Goal: Task Accomplishment & Management: Manage account settings

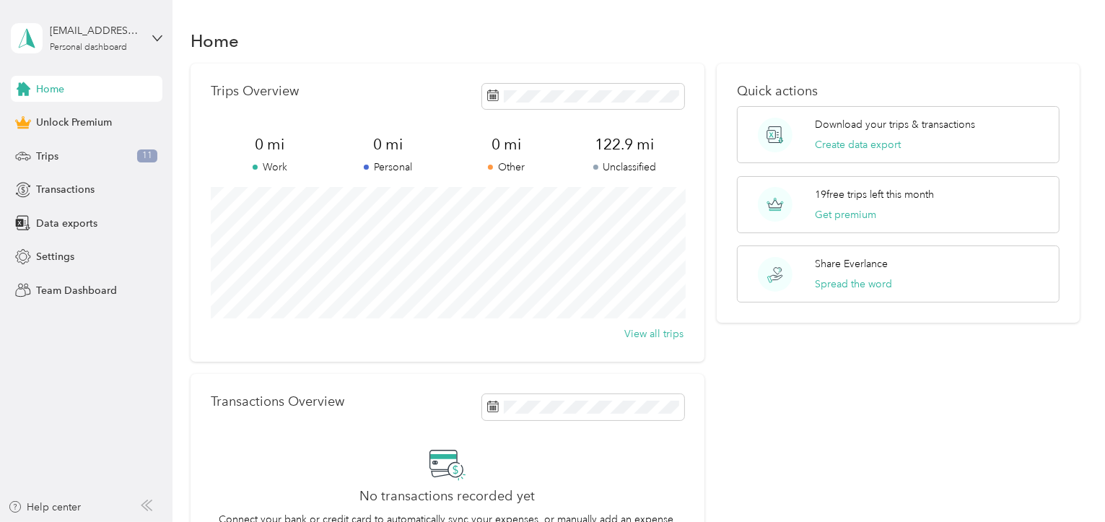
scroll to position [72, 0]
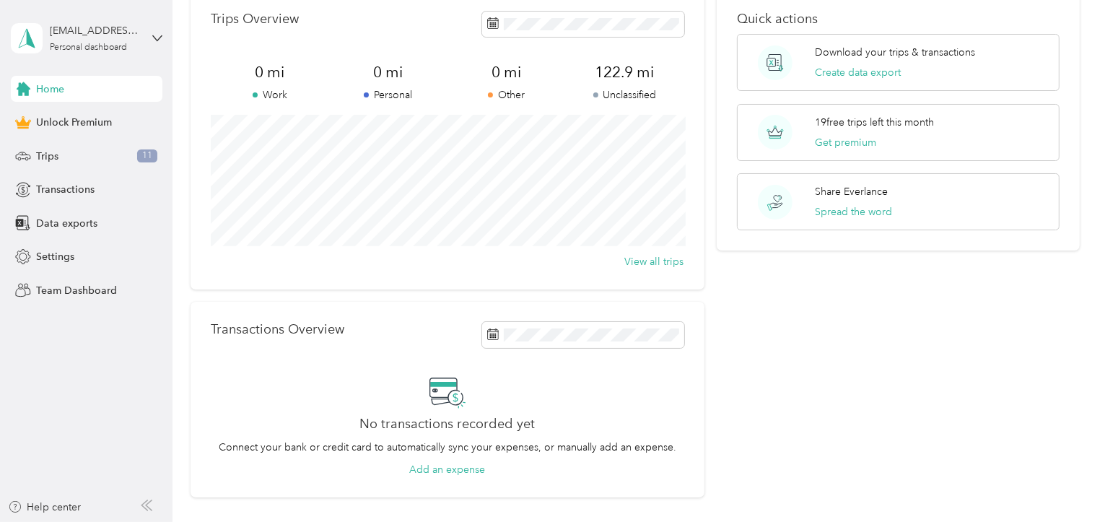
click at [997, 386] on div "Quick actions Download your trips & transactions Create data export 19 free tri…" at bounding box center [898, 244] width 363 height 507
drag, startPoint x: 38, startPoint y: 39, endPoint x: 0, endPoint y: -21, distance: 70.7
click at [0, 0] on html "[EMAIL_ADDRESS][DOMAIN_NAME] Personal dashboard Home Unlock Premium Trips 11 Tr…" at bounding box center [549, 261] width 1098 height 522
click at [45, 507] on div "Help center" at bounding box center [45, 507] width 74 height 15
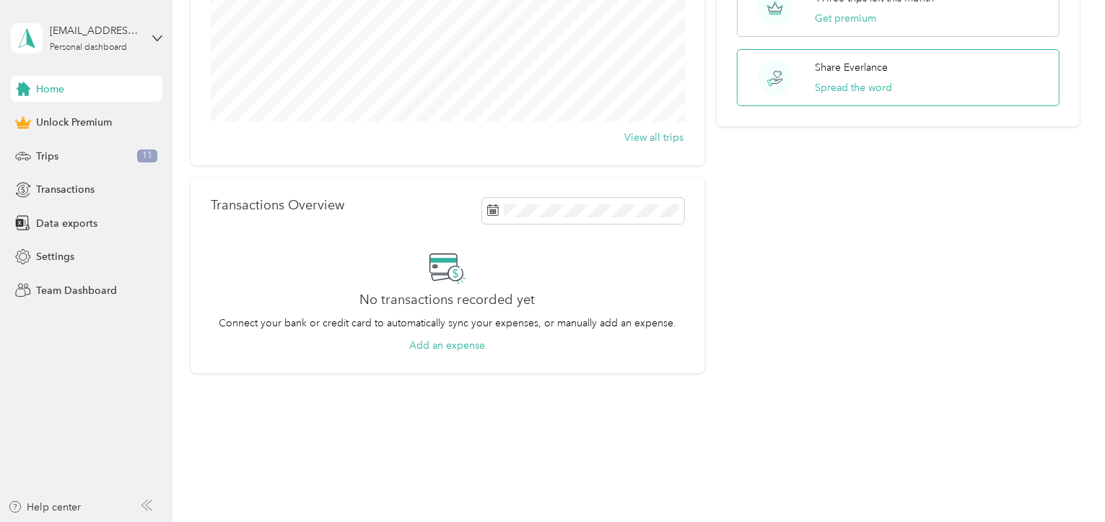
scroll to position [0, 0]
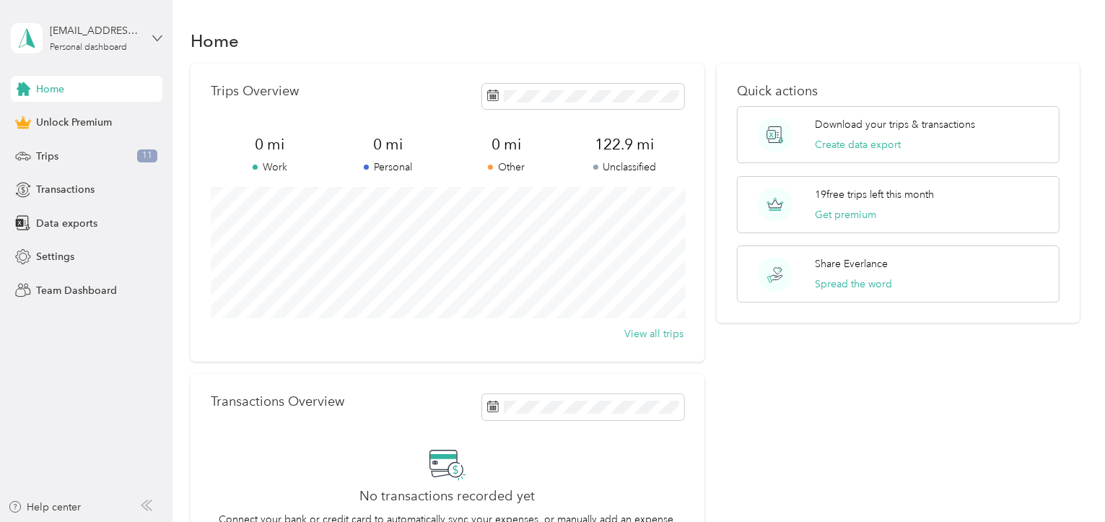
click at [156, 40] on icon at bounding box center [157, 37] width 9 height 5
click at [293, 77] on icon at bounding box center [299, 78] width 12 height 12
click at [67, 288] on span "Team Dashboard" at bounding box center [76, 290] width 81 height 15
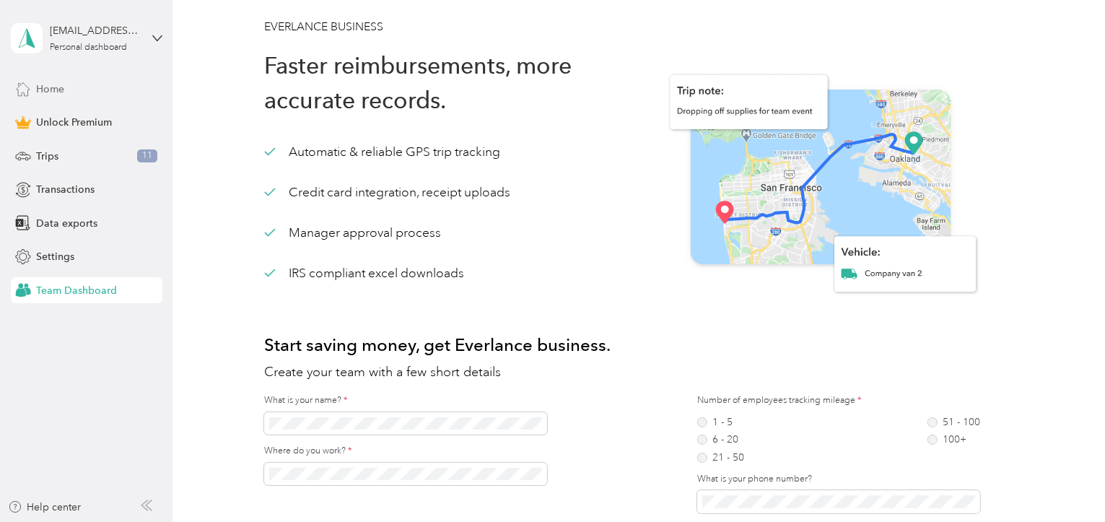
click at [51, 88] on span "Home" at bounding box center [50, 89] width 28 height 15
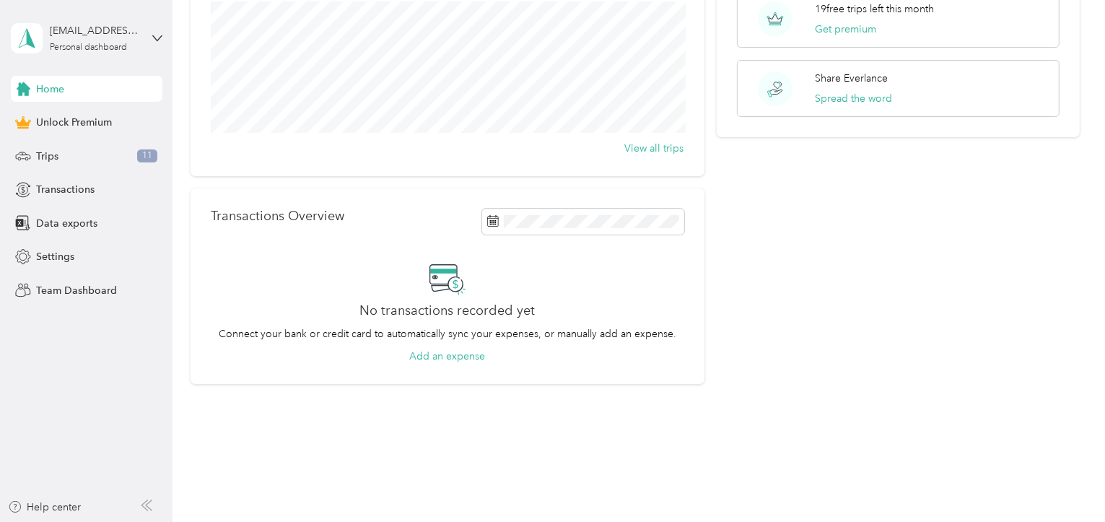
scroll to position [196, 0]
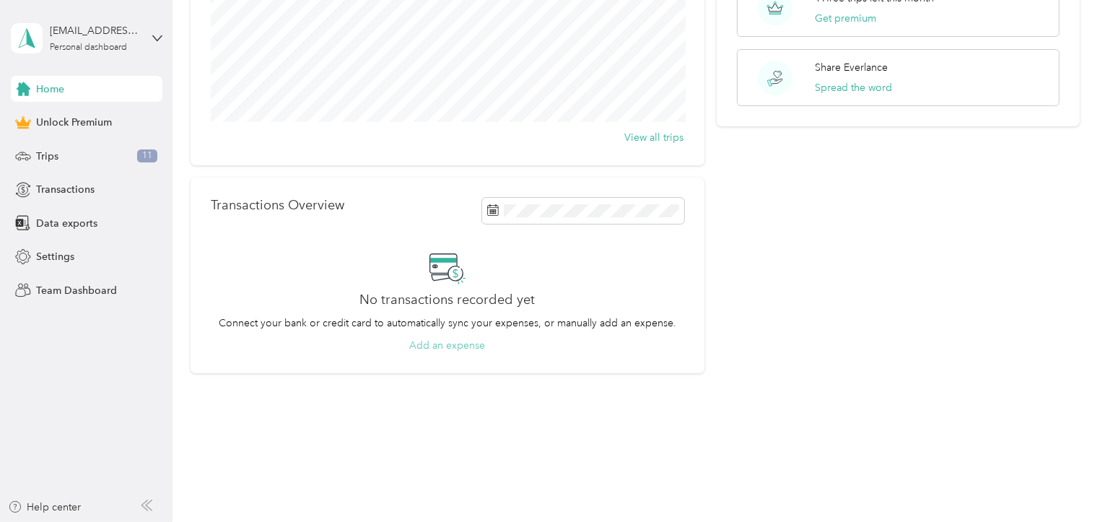
click at [441, 347] on button "Add an expense" at bounding box center [447, 345] width 76 height 15
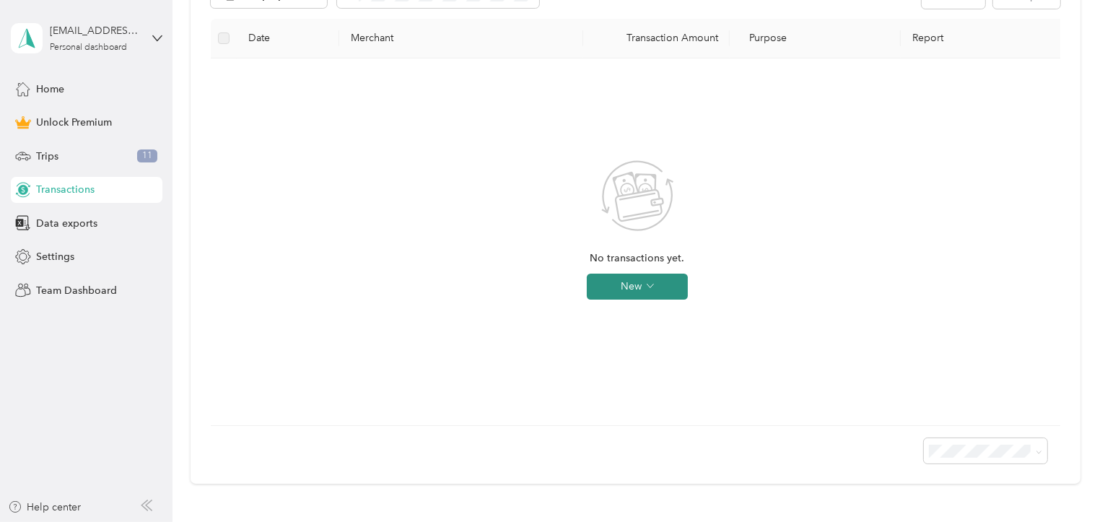
click at [644, 285] on button "New" at bounding box center [637, 287] width 101 height 26
click at [648, 307] on span "Expense" at bounding box center [657, 313] width 39 height 15
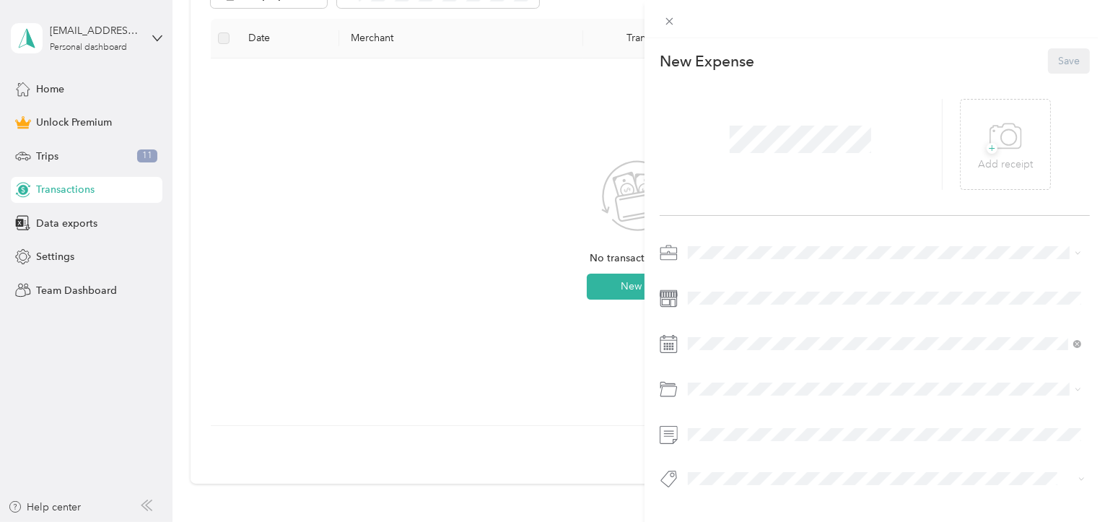
click at [404, 166] on div "This expense cannot be edited because it is either under review, approved, or p…" at bounding box center [552, 261] width 1105 height 522
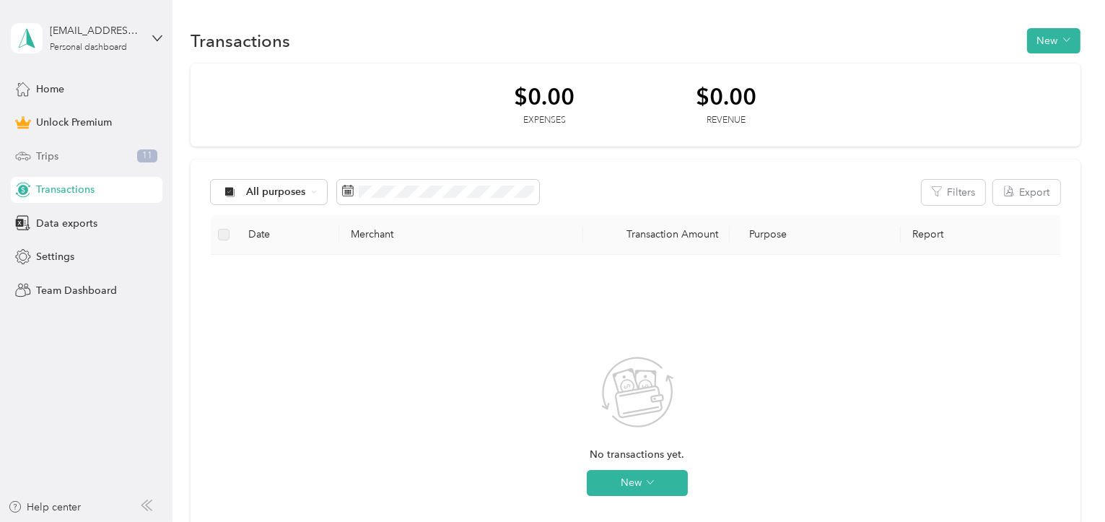
click at [52, 152] on span "Trips" at bounding box center [47, 156] width 22 height 15
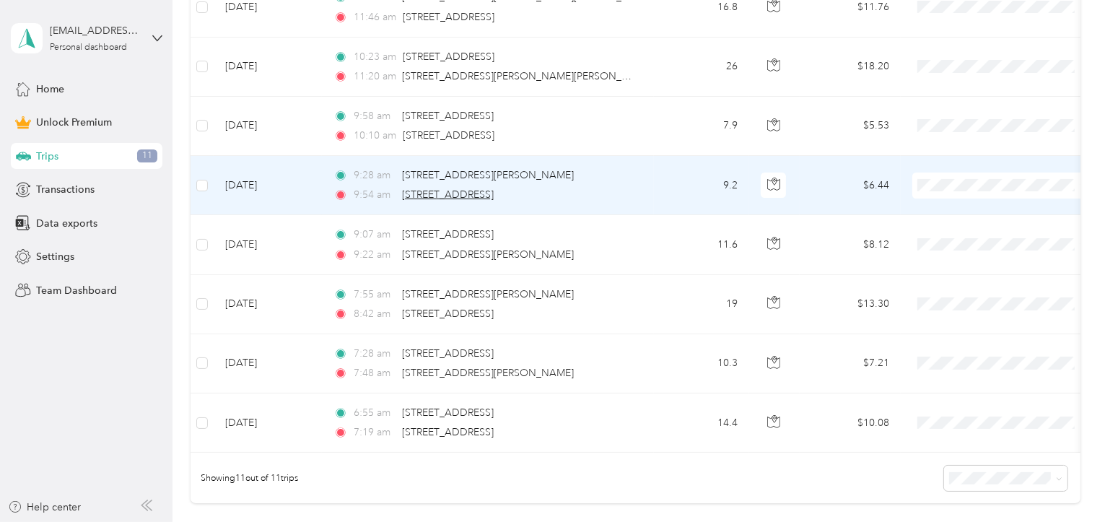
scroll to position [505, 0]
